Goal: Entertainment & Leisure: Consume media (video, audio)

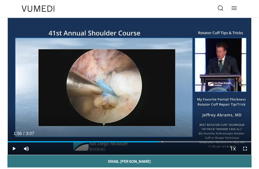
drag, startPoint x: 202, startPoint y: 141, endPoint x: 158, endPoint y: 143, distance: 44.0
click at [158, 143] on div "Current Time 1:56 / Duration 3:07 Play Skip Backward Skip Forward Mute Loaded :…" at bounding box center [129, 148] width 243 height 12
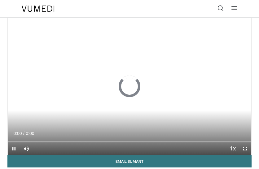
click at [244, 145] on video-js "**********" at bounding box center [129, 86] width 243 height 137
click at [243, 146] on span "Video Player" at bounding box center [245, 148] width 12 height 12
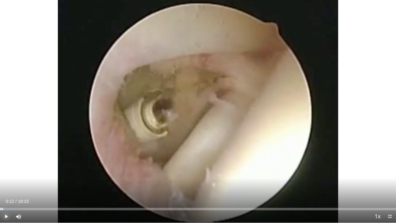
click at [6, 169] on span "Video Player" at bounding box center [6, 216] width 12 height 12
click at [258, 169] on span "Video Player" at bounding box center [390, 216] width 12 height 12
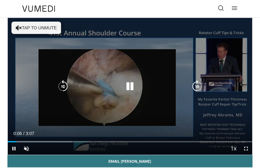
click at [30, 25] on button "Tap to unmute" at bounding box center [36, 28] width 50 height 12
